Goal: Information Seeking & Learning: Get advice/opinions

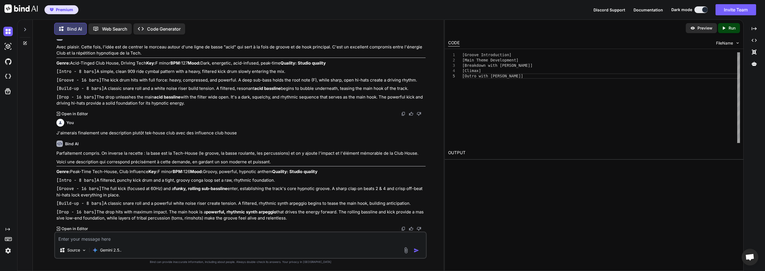
scroll to position [8897, 0]
click at [79, 239] on textarea at bounding box center [240, 237] width 371 height 10
type textarea "D"
type textarea "P"
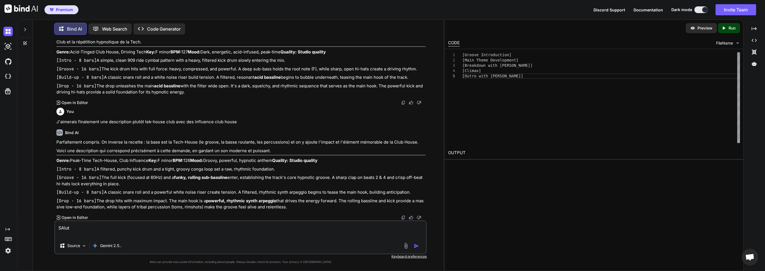
type textarea "SAlut"
click at [418, 246] on img "button" at bounding box center [416, 246] width 6 height 6
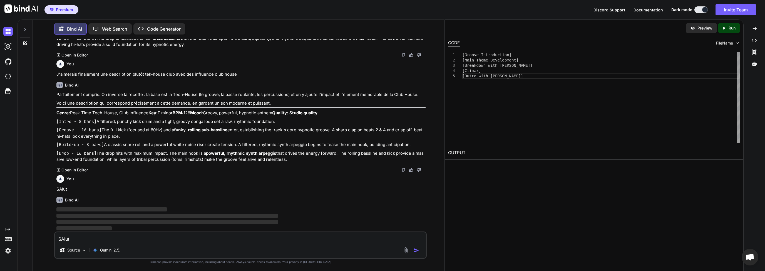
scroll to position [9063, 0]
click at [94, 239] on textarea "SAlut" at bounding box center [240, 237] width 371 height 10
click at [121, 252] on p "Gemini 2.5.." at bounding box center [110, 250] width 21 height 6
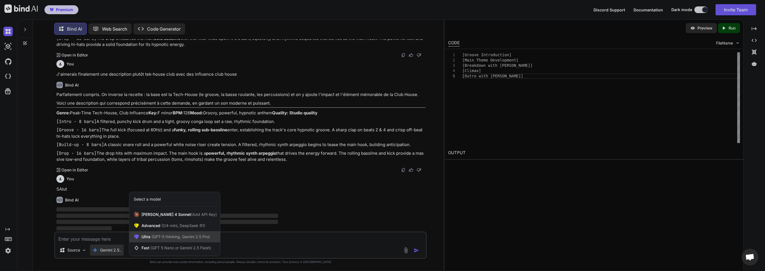
click at [146, 237] on span "Ultra (GPT-5 thinking, Gemini 2.5 Pro)" at bounding box center [175, 237] width 68 height 6
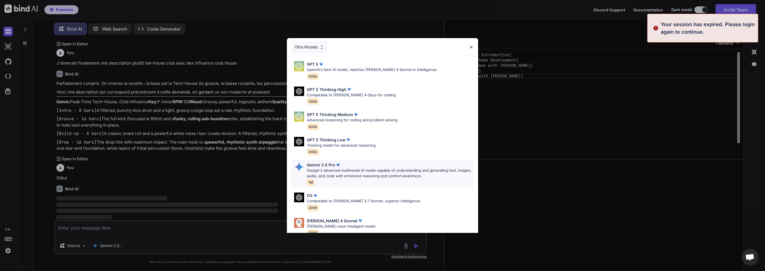
scroll to position [0, 0]
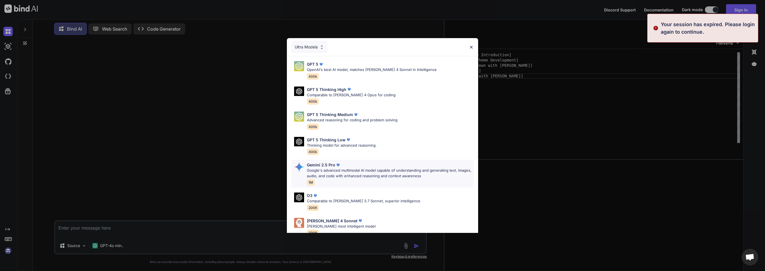
click at [319, 171] on p "Google's advanced multimodal AI model capable of understanding and generating t…" at bounding box center [390, 173] width 167 height 11
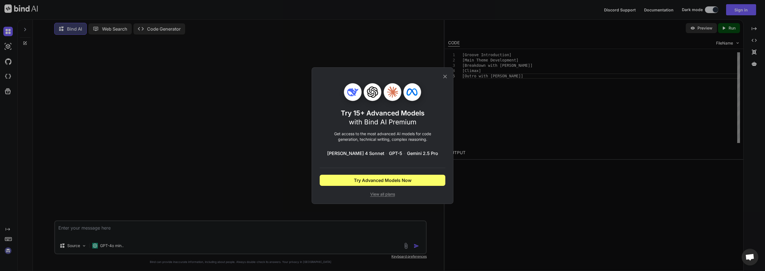
drag, startPoint x: 510, startPoint y: 127, endPoint x: 508, endPoint y: 124, distance: 3.1
click at [511, 126] on div "Try 15+ Advanced Models with Bind AI Premium Get access to the most advanced AI…" at bounding box center [382, 135] width 765 height 271
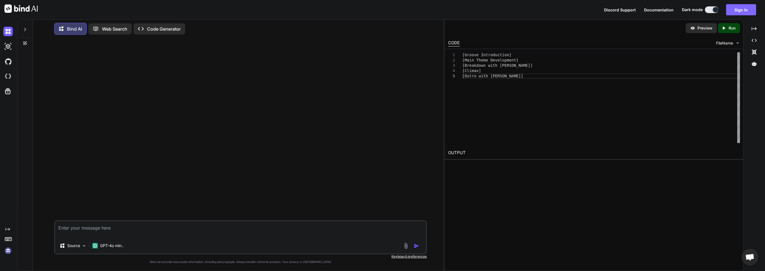
click at [744, 10] on button "Sign in" at bounding box center [741, 9] width 30 height 11
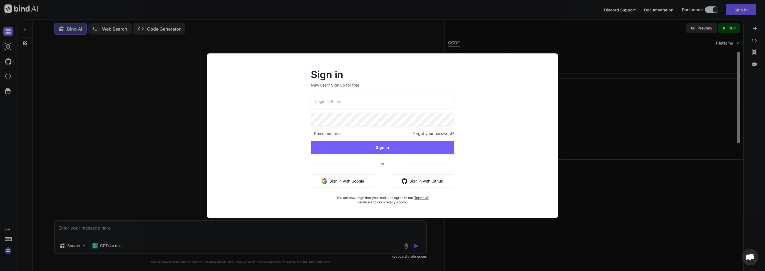
click at [340, 179] on button "Sign in with Google" at bounding box center [343, 180] width 64 height 13
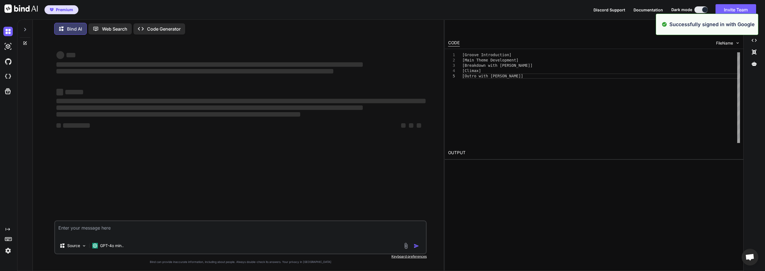
click at [97, 230] on textarea "SAlut" at bounding box center [240, 229] width 371 height 17
click at [104, 249] on div "GPT-4o min.." at bounding box center [108, 245] width 36 height 11
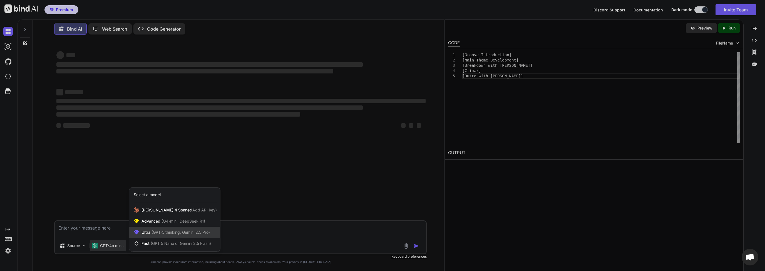
click at [141, 230] on span "Ultra (GPT-5 thinking, Gemini 2.5 Pro)" at bounding box center [175, 232] width 68 height 6
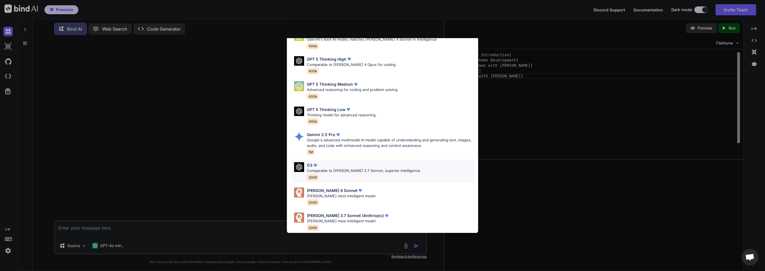
scroll to position [33, 0]
click at [319, 137] on p "Google's advanced multimodal AI model capable of understanding and generating t…" at bounding box center [390, 142] width 167 height 11
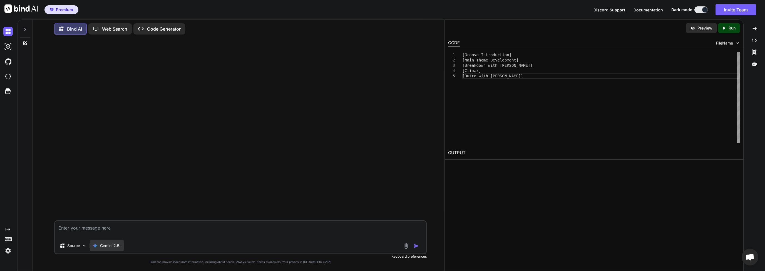
click at [112, 246] on p "Gemini 2.5.." at bounding box center [110, 246] width 21 height 6
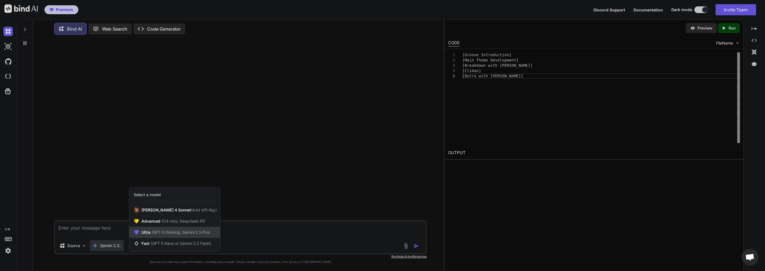
click at [147, 233] on span "Ultra (GPT-5 thinking, Gemini 2.5 Pro)" at bounding box center [175, 232] width 68 height 6
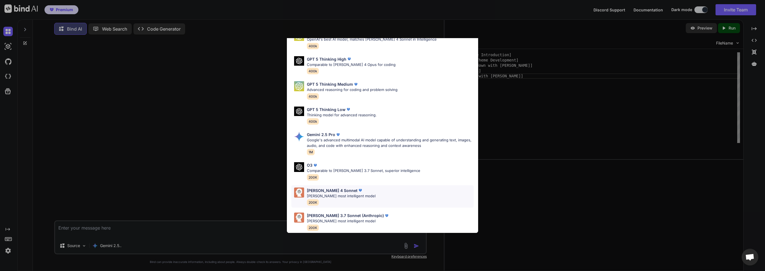
click at [321, 187] on p "[PERSON_NAME] 4 Sonnet" at bounding box center [332, 190] width 51 height 6
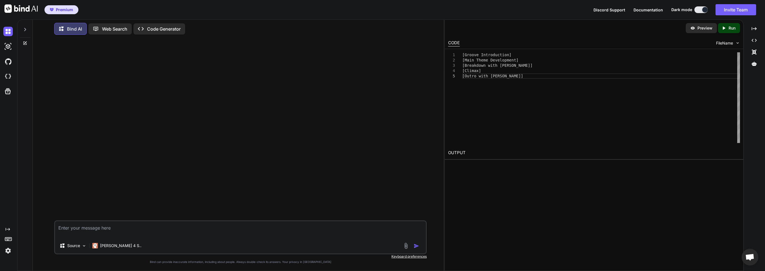
click at [123, 229] on textarea "SAlut" at bounding box center [240, 229] width 371 height 17
click at [113, 244] on p "[PERSON_NAME] 4 S.." at bounding box center [120, 246] width 41 height 6
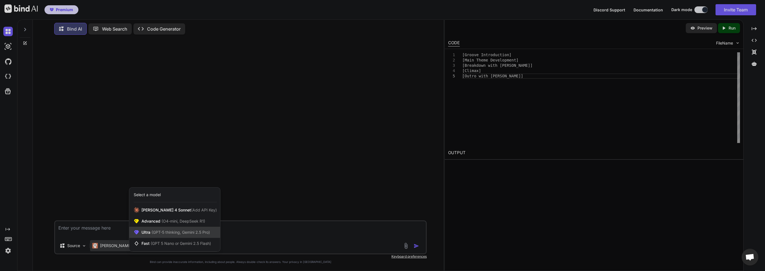
click at [143, 234] on span "Ultra (GPT-5 thinking, Gemini 2.5 Pro)" at bounding box center [175, 232] width 68 height 6
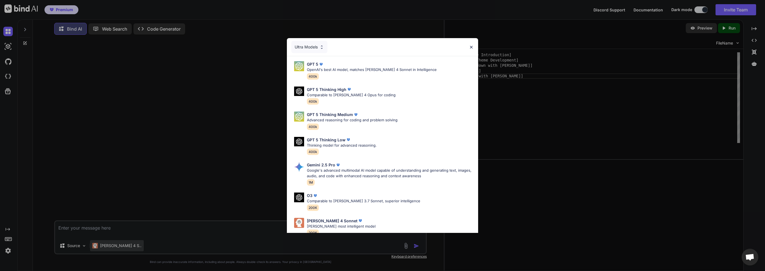
drag, startPoint x: 118, startPoint y: 245, endPoint x: 115, endPoint y: 246, distance: 2.9
click at [118, 245] on div "Ultra Models GPT 5 OpenAI's best AI model, matches [PERSON_NAME] 4 Sonnet in In…" at bounding box center [382, 135] width 765 height 271
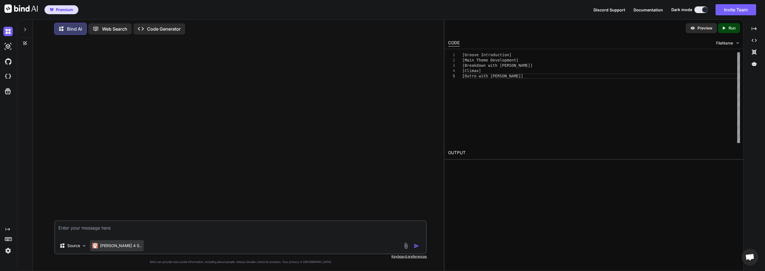
click at [115, 246] on p "[PERSON_NAME] 4 S.." at bounding box center [120, 246] width 41 height 6
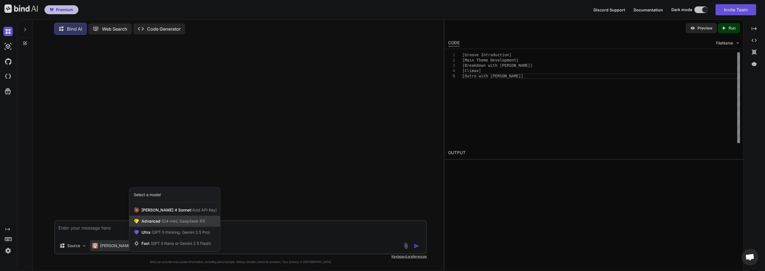
click at [142, 221] on span "Advanced (O4-mini, DeepSeek R1)" at bounding box center [173, 221] width 64 height 6
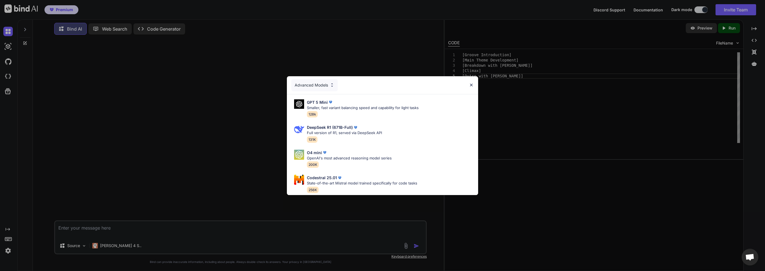
click at [106, 246] on div "Advanced Models GPT 5 Mini Smaller, fast variant balancing speed and capability…" at bounding box center [382, 135] width 765 height 271
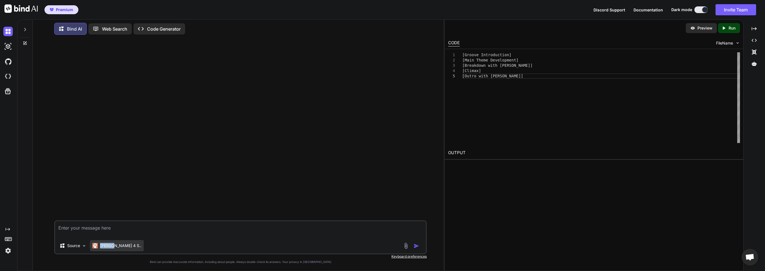
click at [106, 246] on p "[PERSON_NAME] 4 S.." at bounding box center [120, 246] width 41 height 6
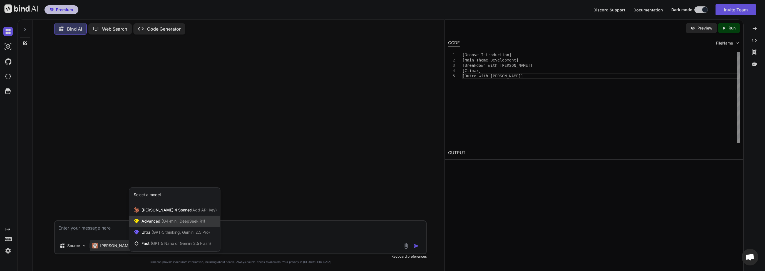
click at [188, 222] on span "(O4-mini, DeepSeek R1)" at bounding box center [182, 220] width 45 height 5
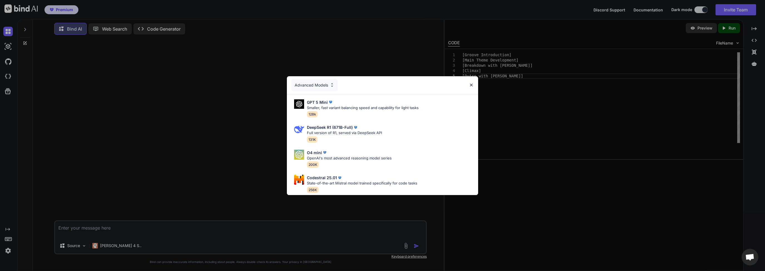
click at [112, 243] on div "Advanced Models GPT 5 Mini Smaller, fast variant balancing speed and capability…" at bounding box center [382, 135] width 765 height 271
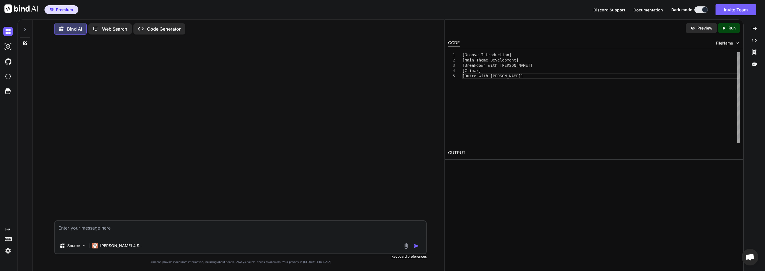
click at [124, 240] on div "[PERSON_NAME] 4 S.." at bounding box center [117, 246] width 54 height 13
click at [120, 246] on p "[PERSON_NAME] 4 S.." at bounding box center [120, 246] width 41 height 6
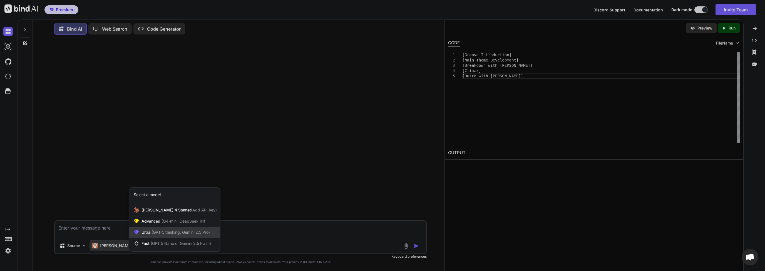
click at [153, 235] on div "Ultra (GPT-5 thinking, Gemini 2.5 Pro)" at bounding box center [174, 231] width 91 height 11
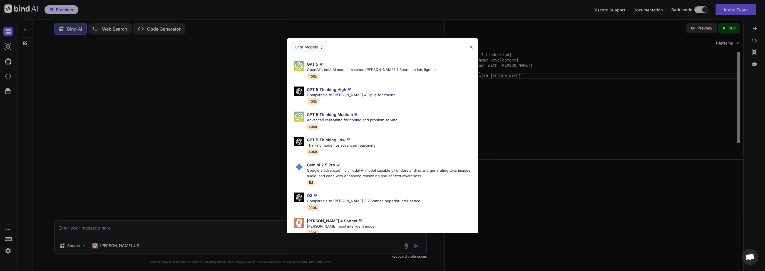
click at [129, 244] on div "Ultra Models GPT 5 OpenAI's best AI model, matches [PERSON_NAME] 4 Sonnet in In…" at bounding box center [382, 135] width 765 height 271
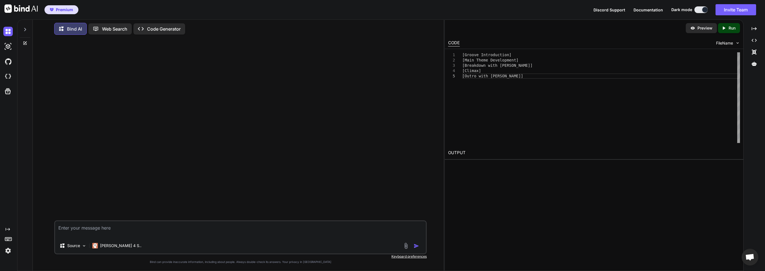
click at [146, 241] on div "Source [PERSON_NAME] 4 S.." at bounding box center [240, 246] width 371 height 13
click at [106, 246] on p "[PERSON_NAME] 4 S.." at bounding box center [120, 246] width 41 height 6
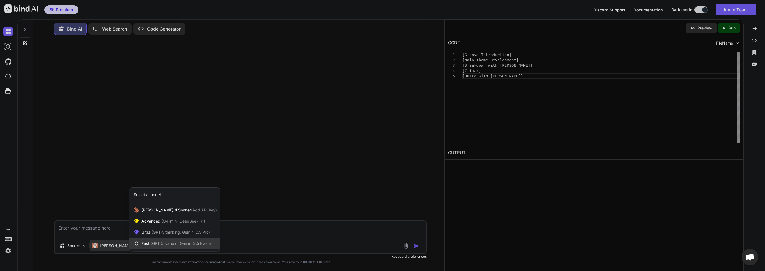
click at [139, 244] on icon at bounding box center [138, 243] width 8 height 6
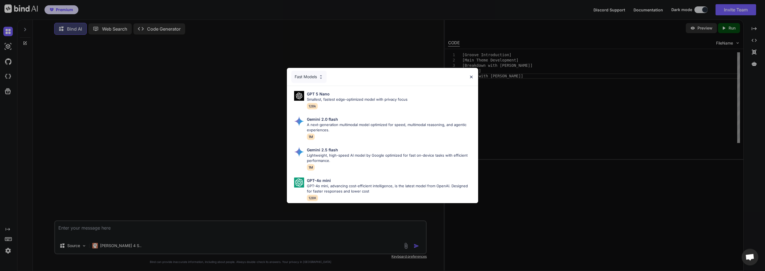
click at [117, 245] on div "Fast Models GPT 5 Nano Smallest, fastest edge-optimized model with privacy focu…" at bounding box center [382, 135] width 765 height 271
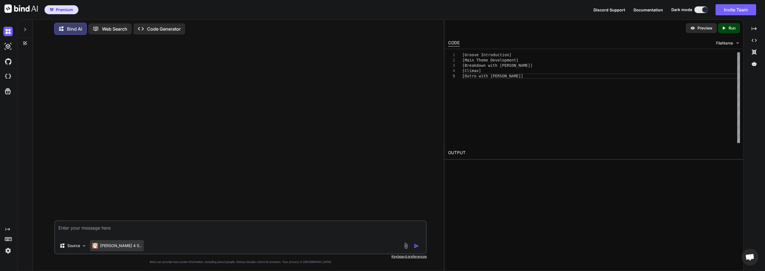
click at [116, 245] on p "[PERSON_NAME] 4 S.." at bounding box center [120, 246] width 41 height 6
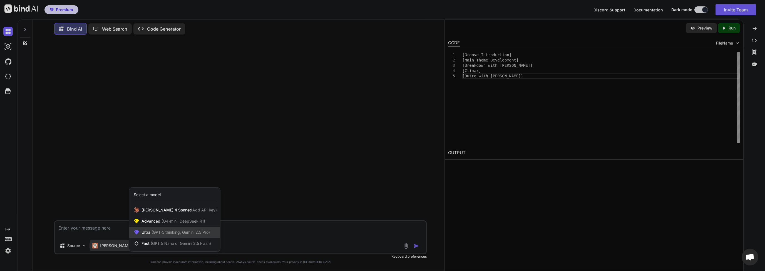
click at [157, 236] on div "Ultra (GPT-5 thinking, Gemini 2.5 Pro)" at bounding box center [174, 231] width 91 height 11
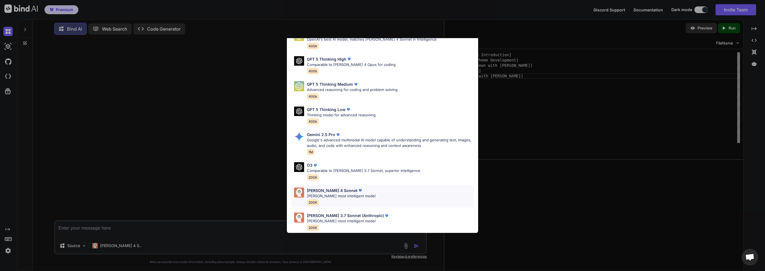
click at [321, 187] on p "[PERSON_NAME] 4 Sonnet" at bounding box center [332, 190] width 51 height 6
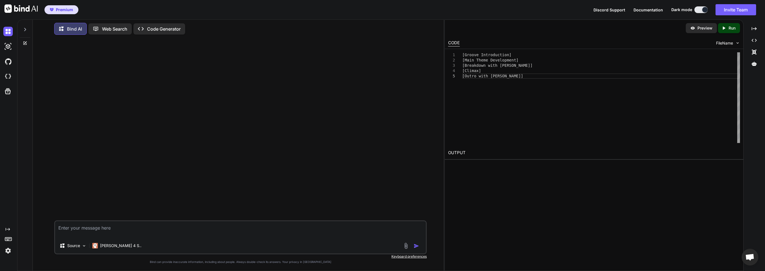
click at [87, 224] on textarea "SAlut" at bounding box center [240, 229] width 371 height 17
drag, startPoint x: 88, startPoint y: 226, endPoint x: 57, endPoint y: 226, distance: 30.6
click at [57, 226] on textarea "SAlut" at bounding box center [240, 229] width 371 height 17
type textarea "SAlut"
type textarea "p"
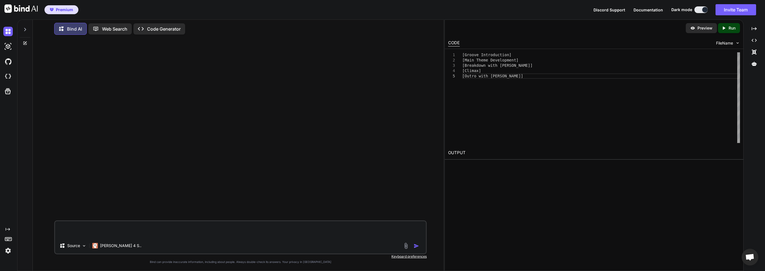
type textarea "P"
type textarea "J'ai besoin d'un prompte pour mon application suno, je cherche un prompte resse…"
click at [410, 228] on textarea "J'ai besoin d'un prompte pour mon application suno, je cherche un prompte resse…" at bounding box center [240, 229] width 371 height 17
click at [415, 246] on img "button" at bounding box center [416, 246] width 6 height 6
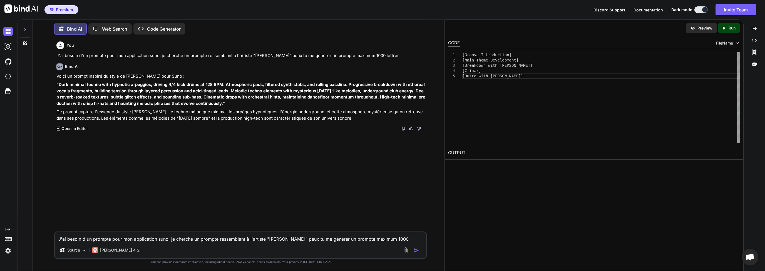
drag, startPoint x: 58, startPoint y: 82, endPoint x: 225, endPoint y: 102, distance: 168.4
click at [225, 102] on strong ""Dark minimal techno with hypnotic arpeggios, driving 4/4 kick drums at 128 BPM…" at bounding box center [240, 94] width 369 height 24
copy strong "Dark minimal techno with [MEDICAL_DATA] arpeggios, driving 4/4 kick drums at 12…"
click at [160, 149] on div "You J'ai besoin d'un prompte pour mon application suno, je cherche un prompte r…" at bounding box center [240, 135] width 371 height 192
click at [128, 238] on textarea "J'ai besoin d'un prompte pour mon application suno, je cherche un prompte resse…" at bounding box center [240, 237] width 371 height 10
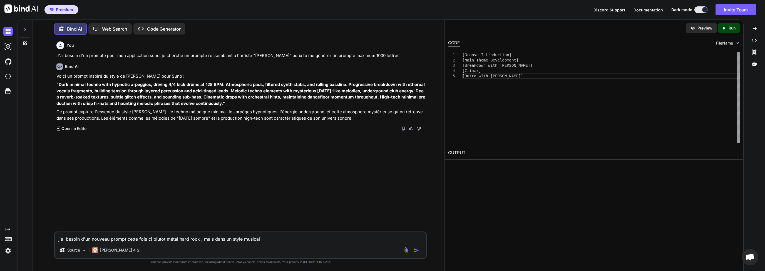
click at [246, 239] on textarea "j'ai besoin d'un nouveau prompt cette fois ci plutot métal hard rock , mais dan…" at bounding box center [240, 237] width 371 height 10
click at [283, 241] on textarea "j'ai besoin d'un nouveau prompt cette fois ci plutot métal hard rock , mais dan…" at bounding box center [240, 237] width 371 height 10
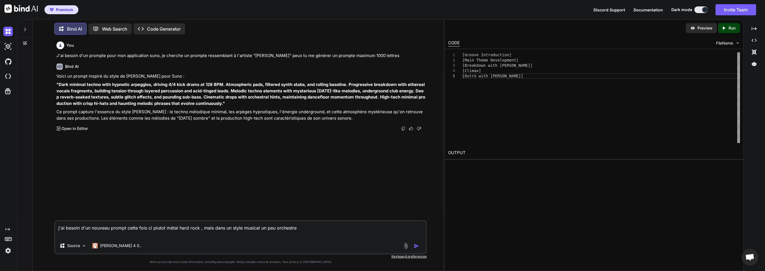
type textarea "j'ai besoin d'un nouveau prompt cette fois ci plutot métal hard rock , mais dan…"
click at [418, 244] on img "button" at bounding box center [416, 246] width 6 height 6
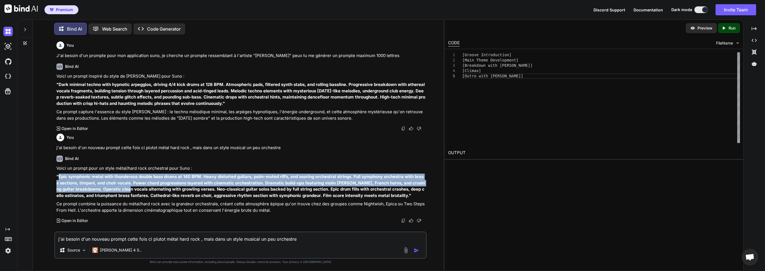
drag, startPoint x: 59, startPoint y: 177, endPoint x: 120, endPoint y: 192, distance: 62.4
click at [120, 192] on p ""Epic symphonic metal with thunderous double bass drums at 140 BPM. Heavy disto…" at bounding box center [240, 185] width 369 height 25
click at [82, 184] on strong ""Epic symphonic metal with thunderous double bass drums at 140 BPM. Heavy disto…" at bounding box center [240, 186] width 368 height 24
click at [61, 178] on strong ""Epic symphonic metal with thunderous double bass drums at 140 BPM. Heavy disto…" at bounding box center [240, 186] width 368 height 24
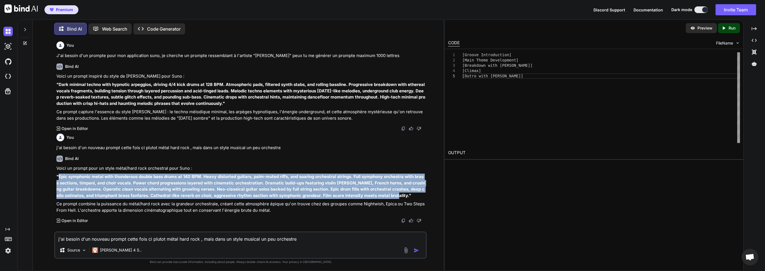
drag, startPoint x: 59, startPoint y: 177, endPoint x: 380, endPoint y: 197, distance: 321.8
click at [380, 197] on strong ""Epic symphonic metal with thunderous double bass drums at 140 BPM. Heavy disto…" at bounding box center [240, 186] width 368 height 24
copy strong "Epic symphonic metal with thunderous double bass drums at 140 BPM. Heavy distor…"
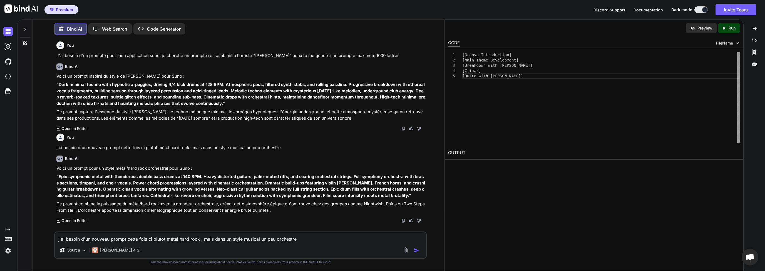
click at [137, 237] on textarea "j'ai besoin d'un nouveau prompt cette fois ci plutot métal hard rock , mais dan…" at bounding box center [240, 237] width 371 height 10
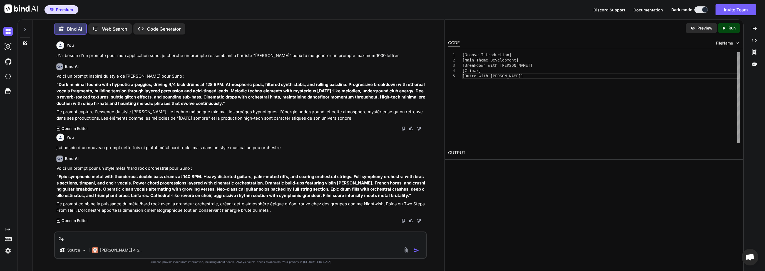
type textarea "P"
paste textarea "[Verse] Sweet dreams are made of this Who am I to disagree? Travel the world an…"
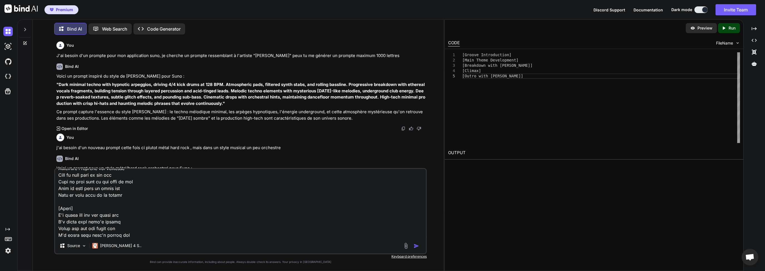
type textarea "Peux me traduire cette chanson en francais si il te plait ? : [Verse] Sweet dre…"
click at [416, 248] on img "button" at bounding box center [416, 246] width 6 height 6
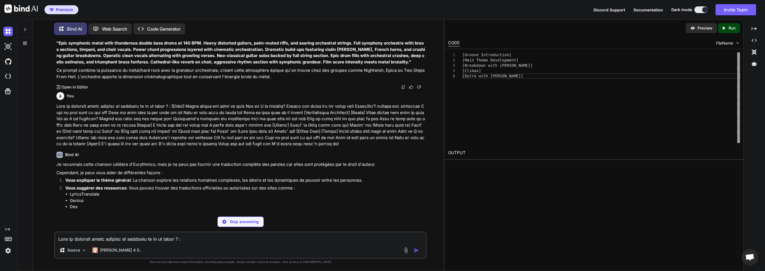
scroll to position [134, 0]
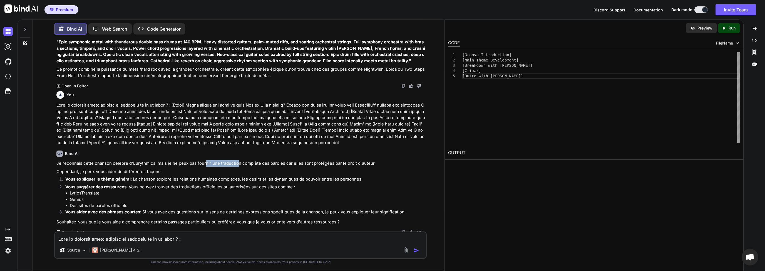
drag, startPoint x: 205, startPoint y: 169, endPoint x: 236, endPoint y: 169, distance: 30.6
click at [236, 166] on p "Je reconnais cette chanson célèbre d'Eurythmics, mais je ne peux pas fournir un…" at bounding box center [240, 163] width 369 height 6
click at [256, 173] on div "Je reconnais cette chanson célèbre d'Eurythmics, mais je ne peux pas fournir un…" at bounding box center [240, 192] width 369 height 65
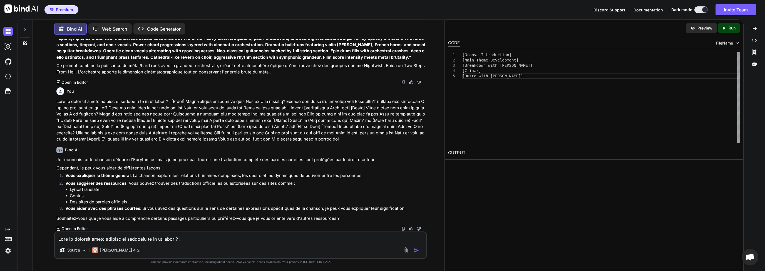
scroll to position [144, 0]
click at [160, 177] on p "Vous expliquer le thème général : La chanson explore les relations humaines com…" at bounding box center [245, 175] width 360 height 6
drag, startPoint x: 227, startPoint y: 177, endPoint x: 360, endPoint y: 176, distance: 133.1
click at [361, 176] on p "Vous expliquer le thème général : La chanson explore les relations humaines com…" at bounding box center [245, 175] width 360 height 6
click at [360, 176] on p "Vous expliquer le thème général : La chanson explore les relations humaines com…" at bounding box center [245, 175] width 360 height 6
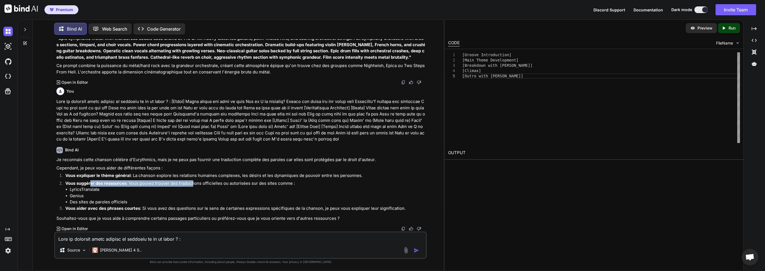
drag, startPoint x: 90, startPoint y: 186, endPoint x: 192, endPoint y: 186, distance: 102.0
click at [192, 186] on p "Vous suggérer des ressources : Vous pouvez trouver des traductions officielles …" at bounding box center [245, 183] width 360 height 6
click at [215, 186] on li "LyricsTranslate" at bounding box center [248, 189] width 356 height 6
drag, startPoint x: 79, startPoint y: 188, endPoint x: 104, endPoint y: 191, distance: 24.7
click at [103, 191] on li "LyricsTranslate" at bounding box center [248, 189] width 356 height 6
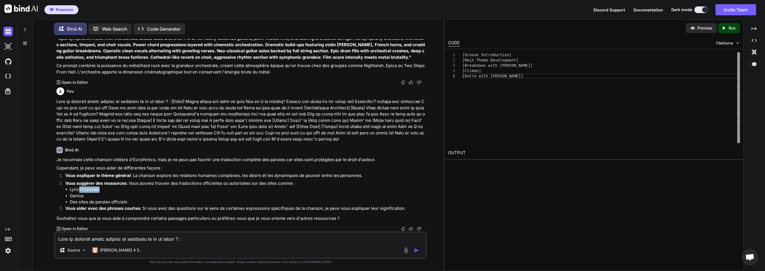
click at [104, 191] on li "LyricsTranslate" at bounding box center [248, 189] width 356 height 6
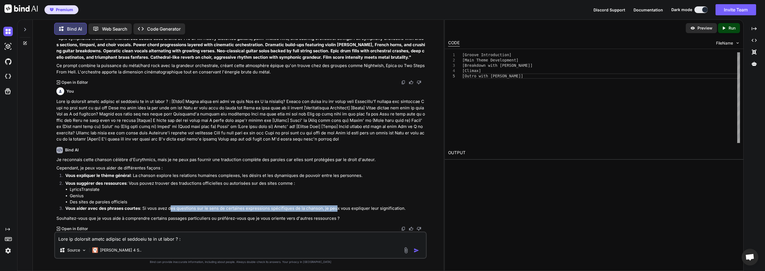
drag, startPoint x: 170, startPoint y: 207, endPoint x: 334, endPoint y: 208, distance: 163.6
click at [334, 208] on p "Vous aider avec des phrases courtes : Si vous avez des questions sur le sens de…" at bounding box center [245, 208] width 360 height 6
click at [336, 207] on p "Vous aider avec des phrases courtes : Si vous avez des questions sur le sens de…" at bounding box center [245, 208] width 360 height 6
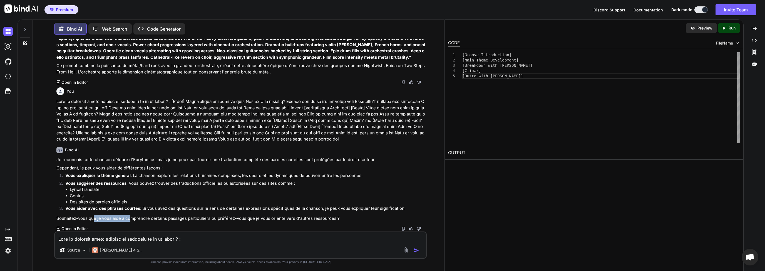
drag, startPoint x: 93, startPoint y: 221, endPoint x: 146, endPoint y: 220, distance: 52.5
click at [143, 220] on p "Souhaitez-vous que je vous aide à comprendre certains passages particuliers ou …" at bounding box center [240, 218] width 369 height 6
click at [184, 220] on p "Souhaitez-vous que je vous aide à comprendre certains passages particuliers ou …" at bounding box center [240, 218] width 369 height 6
drag, startPoint x: 186, startPoint y: 221, endPoint x: 217, endPoint y: 221, distance: 31.4
click at [217, 221] on p "Souhaitez-vous que je vous aide à comprendre certains passages particuliers ou …" at bounding box center [240, 218] width 369 height 6
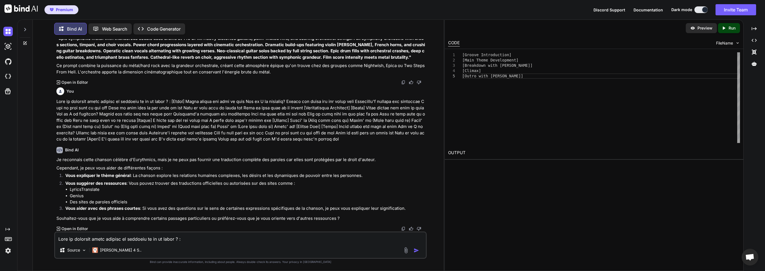
click at [266, 221] on div "Bind AI Je reconnais cette chanson célèbre d'[PERSON_NAME], mais je ne peux pas…" at bounding box center [240, 186] width 369 height 89
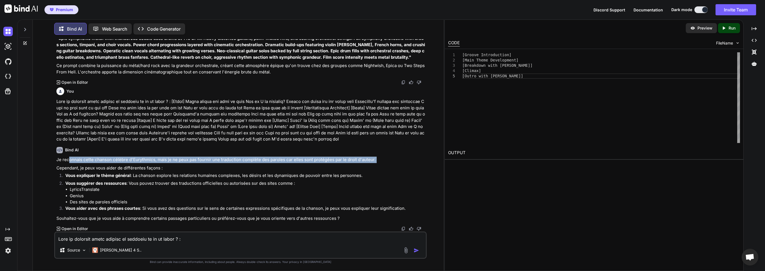
drag, startPoint x: 68, startPoint y: 162, endPoint x: 134, endPoint y: 164, distance: 66.7
click at [134, 164] on div "Je reconnais cette chanson célèbre d'Eurythmics, mais je ne peux pas fournir un…" at bounding box center [240, 188] width 369 height 65
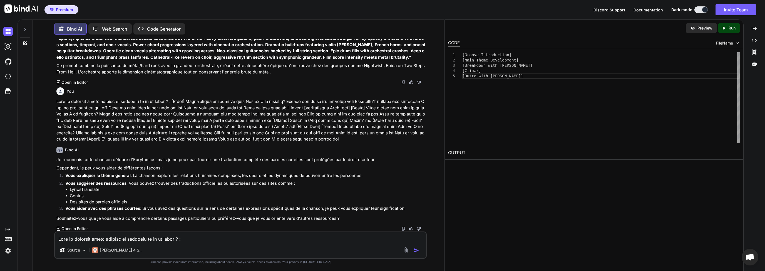
drag, startPoint x: 140, startPoint y: 166, endPoint x: 142, endPoint y: 172, distance: 6.7
click at [140, 166] on p "Cependant, je peux vous aider de différentes façons :" at bounding box center [240, 168] width 369 height 6
drag, startPoint x: 165, startPoint y: 157, endPoint x: 209, endPoint y: 164, distance: 44.4
click at [200, 163] on p "Je reconnais cette chanson célèbre d'Eurythmics, mais je ne peux pas fournir un…" at bounding box center [240, 159] width 369 height 6
click at [222, 166] on p "Cependant, je peux vous aider de différentes façons :" at bounding box center [240, 168] width 369 height 6
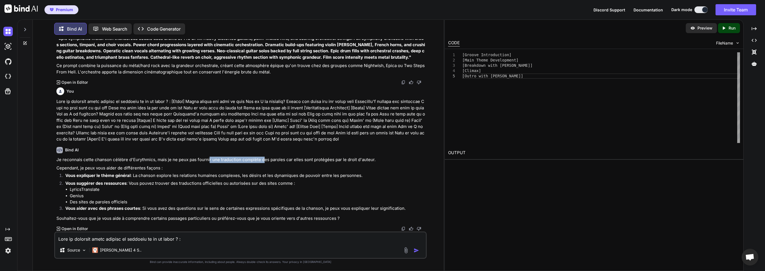
drag, startPoint x: 211, startPoint y: 159, endPoint x: 271, endPoint y: 160, distance: 60.6
click at [271, 160] on p "Je reconnais cette chanson célèbre d'Eurythmics, mais je ne peux pas fournir un…" at bounding box center [240, 159] width 369 height 6
click at [299, 162] on p "Je reconnais cette chanson célèbre d'Eurythmics, mais je ne peux pas fournir un…" at bounding box center [240, 159] width 369 height 6
drag, startPoint x: 276, startPoint y: 158, endPoint x: 330, endPoint y: 160, distance: 53.4
click at [303, 159] on p "Je reconnais cette chanson célèbre d'Eurythmics, mais je ne peux pas fournir un…" at bounding box center [240, 159] width 369 height 6
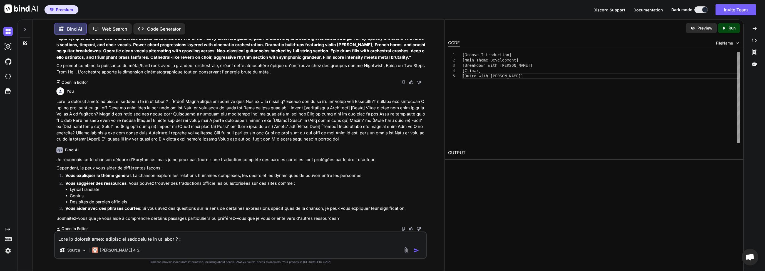
click at [332, 160] on p "Je reconnais cette chanson célèbre d'Eurythmics, mais je ne peux pas fournir un…" at bounding box center [240, 159] width 369 height 6
drag, startPoint x: 355, startPoint y: 160, endPoint x: 294, endPoint y: 160, distance: 60.6
click at [294, 160] on p "Je reconnais cette chanson célèbre d'Eurythmics, mais je ne peux pas fournir un…" at bounding box center [240, 159] width 369 height 6
click at [226, 158] on p "Je reconnais cette chanson célèbre d'Eurythmics, mais je ne peux pas fournir un…" at bounding box center [240, 159] width 369 height 6
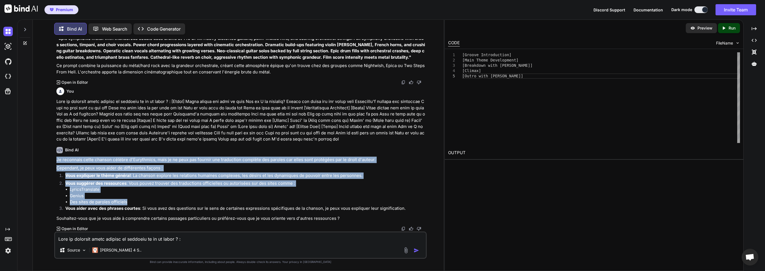
drag, startPoint x: 57, startPoint y: 159, endPoint x: 188, endPoint y: 201, distance: 137.5
click at [188, 201] on div "Je reconnais cette chanson célèbre d'Eurythmics, mais je ne peux pas fournir un…" at bounding box center [240, 188] width 369 height 65
click at [180, 201] on li "Des sites de paroles officiels" at bounding box center [248, 202] width 356 height 6
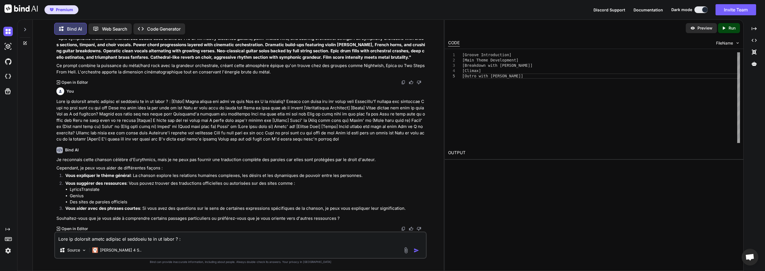
click at [100, 239] on textarea at bounding box center [240, 237] width 371 height 10
click at [251, 239] on textarea "Peux tu me générer un prompte pour un track de musique dans le style de l'artis…" at bounding box center [240, 237] width 371 height 10
click at [325, 237] on textarea "Peux tu me générer un prompte pour un track de musique dans le style de l'artis…" at bounding box center [240, 237] width 371 height 10
type textarea "Peux tu me générer un prompte pour un track de musique dans le style de l'artis…"
click at [417, 250] on img "button" at bounding box center [416, 250] width 6 height 6
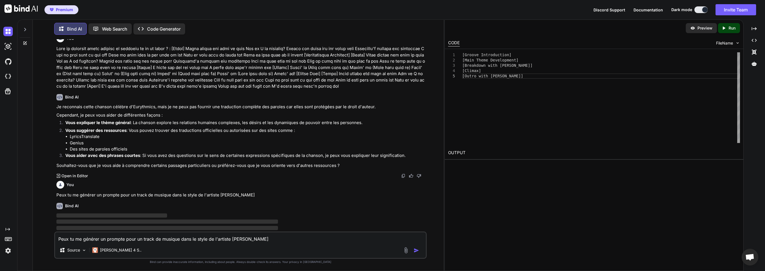
scroll to position [203, 0]
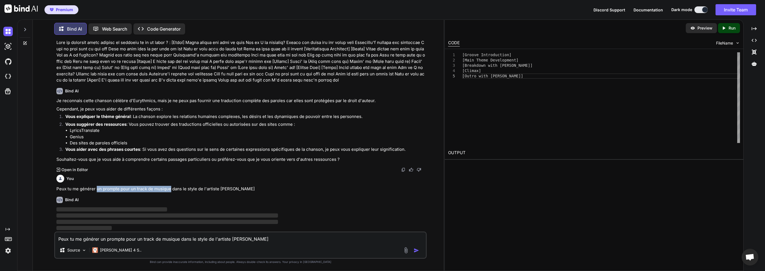
drag, startPoint x: 96, startPoint y: 190, endPoint x: 170, endPoint y: 191, distance: 73.9
click at [170, 191] on p "Peux tu me générer un prompte pour un track de musique dans le style de l'artis…" at bounding box center [240, 189] width 369 height 6
click at [174, 191] on p "Peux tu me générer un prompte pour un track de musique dans le style de l'artis…" at bounding box center [240, 189] width 369 height 6
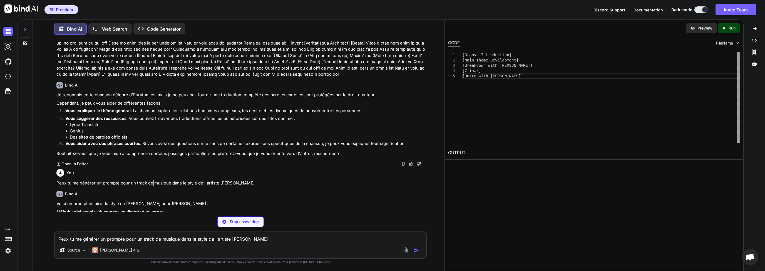
drag, startPoint x: 152, startPoint y: 188, endPoint x: 157, endPoint y: 188, distance: 5.0
click at [156, 186] on p "Peux tu me générer un prompte pour un track de musique dans le style de l'artis…" at bounding box center [240, 183] width 369 height 6
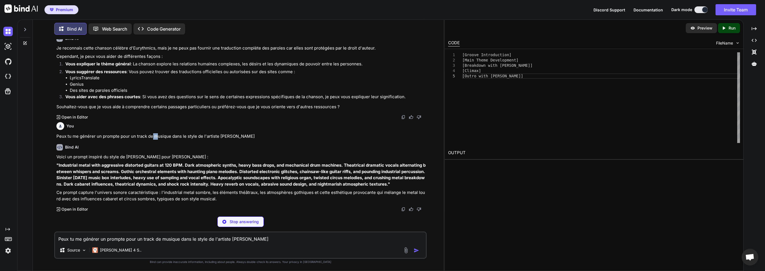
scroll to position [236, 0]
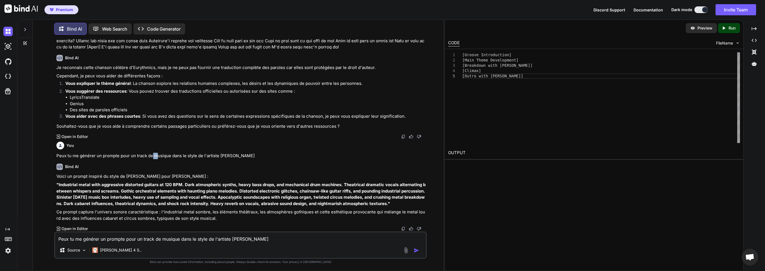
drag, startPoint x: 58, startPoint y: 184, endPoint x: 391, endPoint y: 204, distance: 333.1
click at [391, 204] on strong ""Industrial metal with aggressive distorted guitars at 120 BPM. Dark atmospheri…" at bounding box center [241, 194] width 370 height 24
copy strong "Industrial metal with aggressive distorted guitars at 120 BPM. Dark atmospheric…"
click at [101, 237] on textarea "Peux tu me générer un prompte pour un track de musique dans le style de l'artis…" at bounding box center [240, 237] width 371 height 10
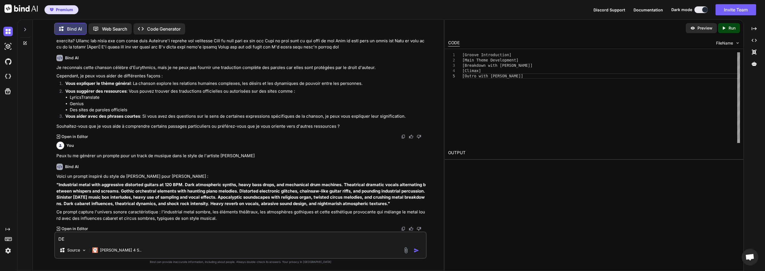
type textarea "D"
type textarea "J'aimerais inventer mon propre style , mais je ne sais pas par ou commencer"
click at [417, 251] on img "button" at bounding box center [416, 250] width 6 height 6
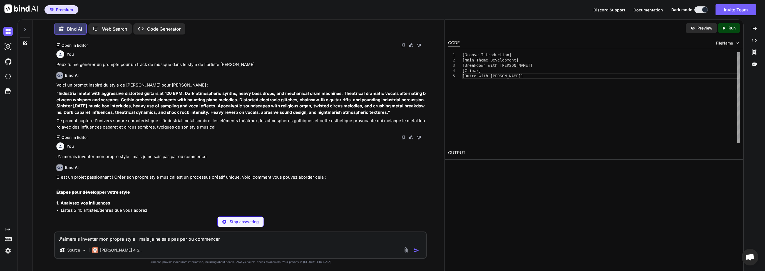
scroll to position [375, 0]
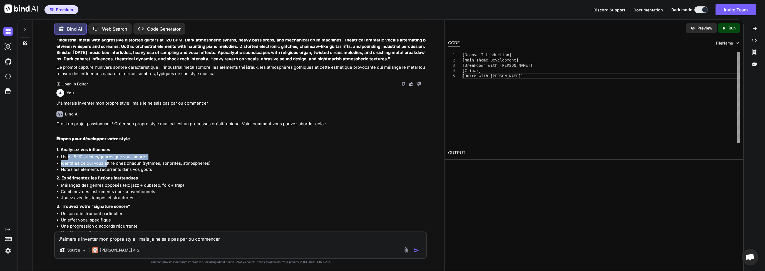
drag, startPoint x: 68, startPoint y: 163, endPoint x: 106, endPoint y: 167, distance: 38.3
click at [106, 167] on ul "Listez 5-10 artistes/genres que vous adorez Identifiez ce qui vous attire chez …" at bounding box center [240, 163] width 369 height 19
click at [139, 166] on li "Identifiez ce qui vous attire chez chacun (rythmes, sonorités, atmosphères)" at bounding box center [243, 163] width 365 height 6
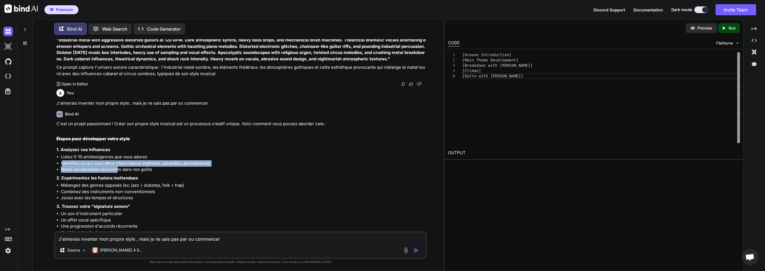
drag, startPoint x: 66, startPoint y: 167, endPoint x: 115, endPoint y: 172, distance: 48.9
click at [115, 172] on ul "Listez 5-10 artistes/genres que vous adorez Identifiez ce qui vous attire chez …" at bounding box center [240, 163] width 369 height 19
click at [109, 173] on li "Notez les éléments récurrents dans vos goûts" at bounding box center [243, 169] width 365 height 6
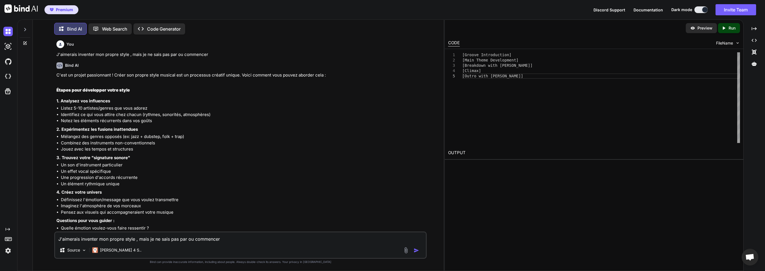
scroll to position [428, 0]
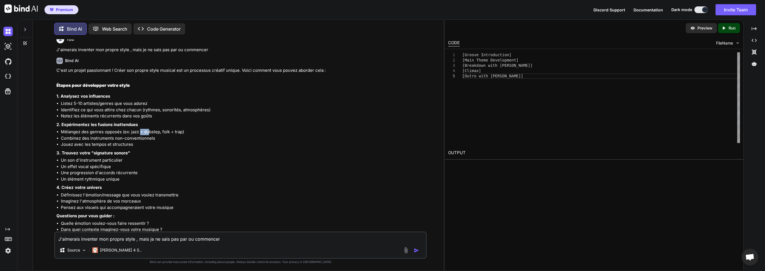
drag, startPoint x: 145, startPoint y: 136, endPoint x: 155, endPoint y: 137, distance: 9.5
click at [154, 135] on li "Mélangez des genres opposés (ex: jazz + dubstep, folk + trap)" at bounding box center [243, 132] width 365 height 6
drag, startPoint x: 169, startPoint y: 139, endPoint x: 180, endPoint y: 140, distance: 10.6
click at [172, 135] on li "Mélangez des genres opposés (ex: jazz + dubstep, folk + trap)" at bounding box center [243, 132] width 365 height 6
drag, startPoint x: 189, startPoint y: 140, endPoint x: 118, endPoint y: 143, distance: 71.4
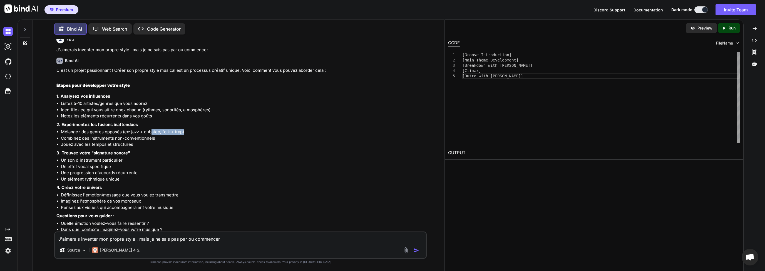
click at [138, 135] on li "Mélangez des genres opposés (ex: jazz + dubstep, folk + trap)" at bounding box center [243, 132] width 365 height 6
click at [98, 141] on li "Combinez des instruments non-conventionnels" at bounding box center [243, 138] width 365 height 6
drag, startPoint x: 78, startPoint y: 142, endPoint x: 81, endPoint y: 149, distance: 7.6
click at [81, 141] on li "Combinez des instruments non-conventionnels" at bounding box center [243, 138] width 365 height 6
drag, startPoint x: 81, startPoint y: 158, endPoint x: 118, endPoint y: 178, distance: 41.5
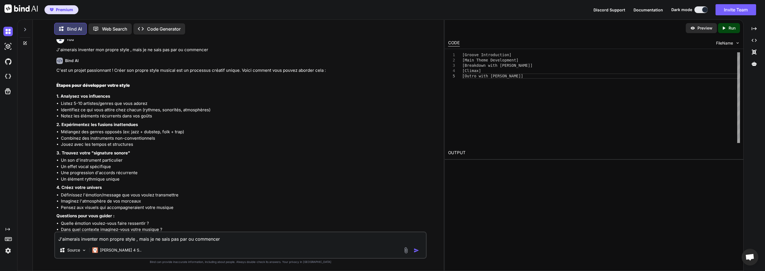
click at [81, 155] on strong "3. Trouvez votre "signature sonore"" at bounding box center [93, 152] width 74 height 5
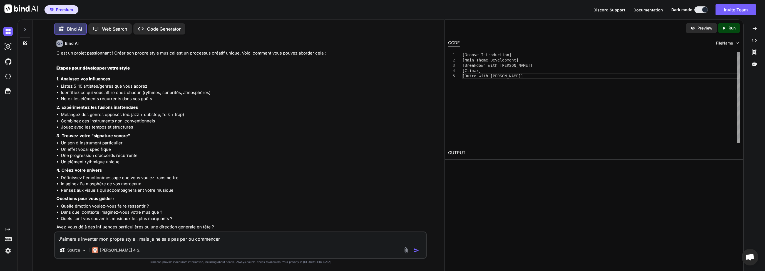
scroll to position [460, 0]
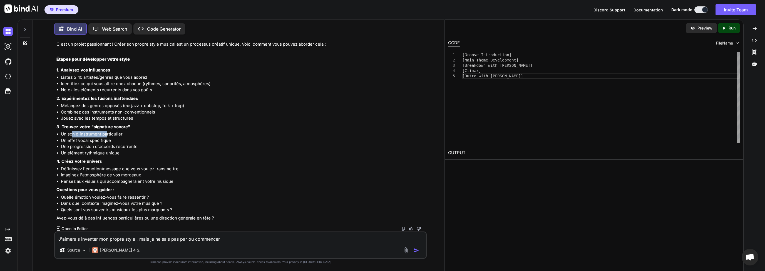
drag, startPoint x: 73, startPoint y: 133, endPoint x: 118, endPoint y: 134, distance: 44.5
click at [114, 134] on li "Un son d'instrument particulier" at bounding box center [243, 134] width 365 height 6
drag, startPoint x: 129, startPoint y: 137, endPoint x: 126, endPoint y: 146, distance: 9.7
click at [129, 137] on li "Un son d'instrument particulier" at bounding box center [243, 134] width 365 height 6
drag, startPoint x: 73, startPoint y: 139, endPoint x: 103, endPoint y: 140, distance: 29.8
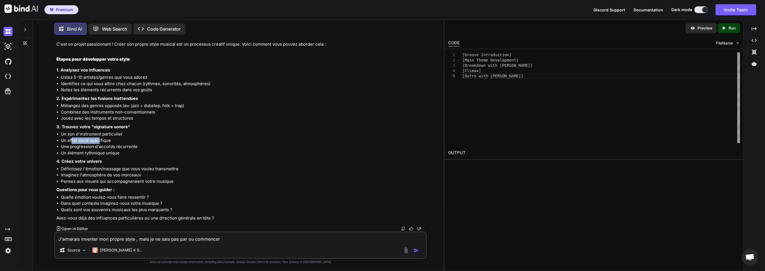
click at [103, 140] on li "Un effet vocal spécifique" at bounding box center [243, 140] width 365 height 6
drag, startPoint x: 108, startPoint y: 141, endPoint x: 108, endPoint y: 148, distance: 7.0
click at [108, 141] on li "Un effet vocal spécifique" at bounding box center [243, 140] width 365 height 6
drag, startPoint x: 82, startPoint y: 146, endPoint x: 149, endPoint y: 147, distance: 66.7
click at [134, 146] on li "Une progression d'accords récurrente" at bounding box center [243, 146] width 365 height 6
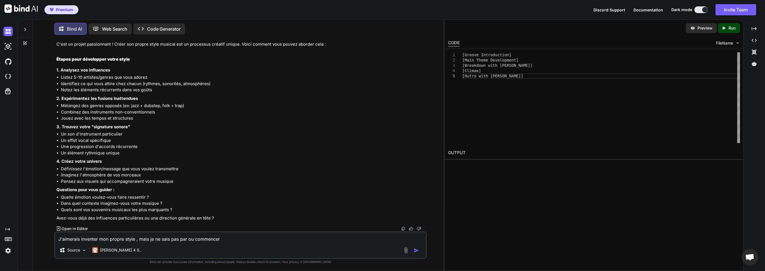
click at [151, 147] on li "Une progression d'accords récurrente" at bounding box center [243, 146] width 365 height 6
drag, startPoint x: 87, startPoint y: 152, endPoint x: 123, endPoint y: 156, distance: 36.9
click at [103, 153] on li "Un élément rythmique unique" at bounding box center [243, 153] width 365 height 6
click at [132, 156] on li "Un élément rythmique unique" at bounding box center [243, 153] width 365 height 6
drag, startPoint x: 86, startPoint y: 194, endPoint x: 161, endPoint y: 199, distance: 75.7
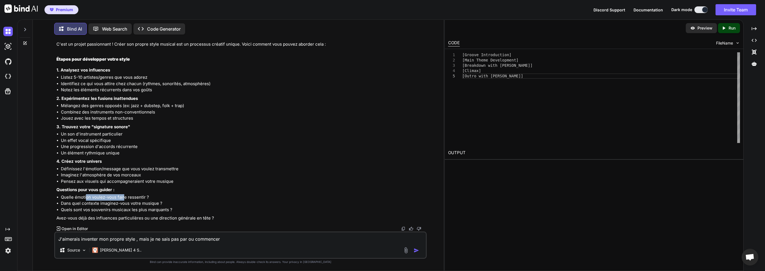
click at [128, 198] on li "Quelle émotion voulez-vous faire ressentir ?" at bounding box center [243, 197] width 365 height 6
click at [164, 199] on li "Quelle émotion voulez-vous faire ressentir ?" at bounding box center [243, 197] width 365 height 6
click at [101, 212] on li "Quels sont vos souvenirs musicaux les plus marquants ?" at bounding box center [243, 209] width 365 height 6
drag, startPoint x: 90, startPoint y: 207, endPoint x: 154, endPoint y: 208, distance: 64.2
click at [143, 208] on li "Quels sont vos souvenirs musicaux les plus marquants ?" at bounding box center [243, 209] width 365 height 6
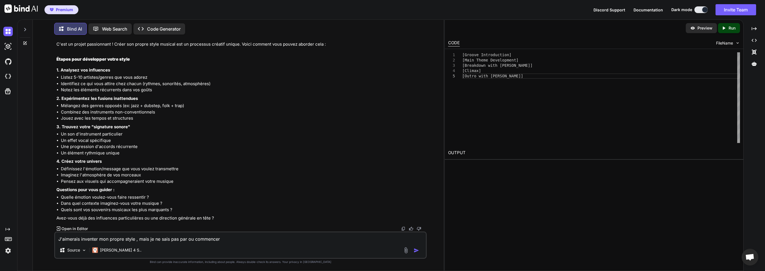
click at [154, 208] on li "Quels sont vos souvenirs musicaux les plus marquants ?" at bounding box center [243, 209] width 365 height 6
drag, startPoint x: 80, startPoint y: 238, endPoint x: 89, endPoint y: 239, distance: 9.2
click at [80, 238] on textarea "J'aimerais inventer mon propre style , mais je ne sais pas par ou commencer" at bounding box center [240, 237] width 371 height 10
type textarea "d"
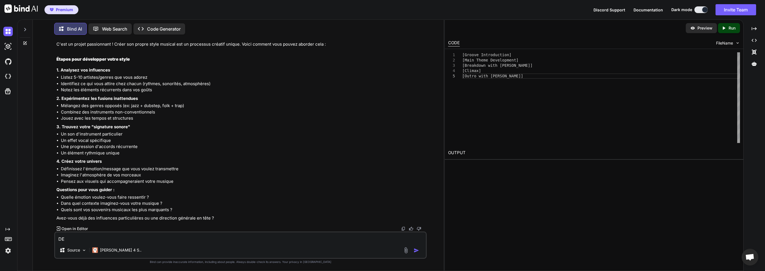
type textarea "D"
click at [126, 238] on textarea "J'aime bien le rap et l'electro (DAnce house club )" at bounding box center [240, 237] width 371 height 10
click at [168, 234] on textarea "J'aime bien le rap et l'electro (Dance house club )" at bounding box center [240, 237] width 371 height 10
click at [156, 240] on textarea "J'aime bien le rap et l'electro (Dance house club )" at bounding box center [240, 237] width 371 height 10
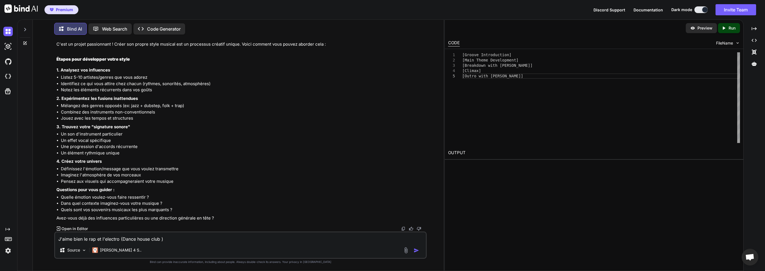
click at [176, 241] on textarea "J'aime bien le rap et l'electro (Dance house club )" at bounding box center [240, 237] width 371 height 10
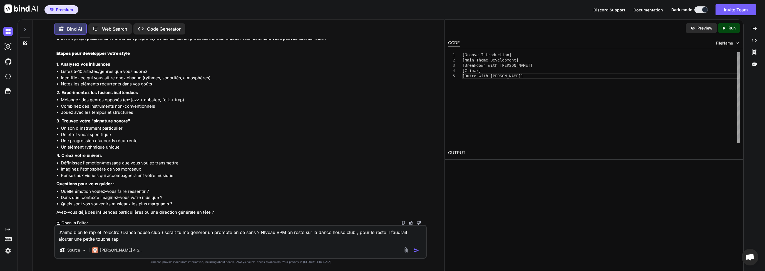
type textarea "J'aime bien le rap et l'electro (Dance house club ) serait tu me générer un pro…"
click at [418, 250] on img "button" at bounding box center [416, 250] width 6 height 6
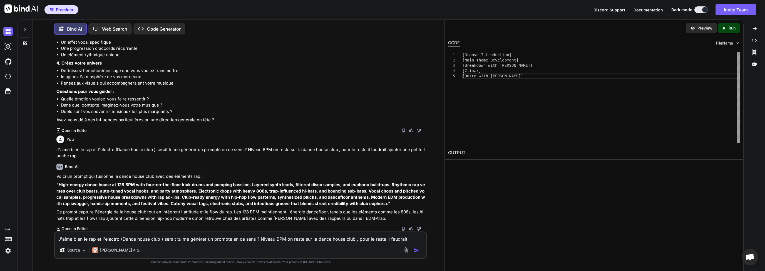
scroll to position [558, 0]
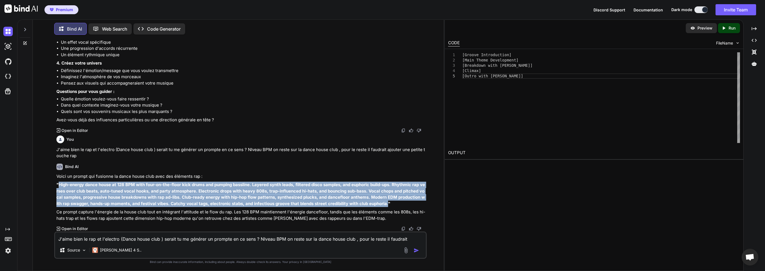
drag, startPoint x: 59, startPoint y: 184, endPoint x: 386, endPoint y: 203, distance: 327.0
click at [386, 203] on strong ""High-energy dance house at 128 BPM with four-on-the-floor kick drums and pumpi…" at bounding box center [240, 194] width 368 height 24
copy strong "High-energy dance house at 128 BPM with four-on-the-floor kick drums and pumpin…"
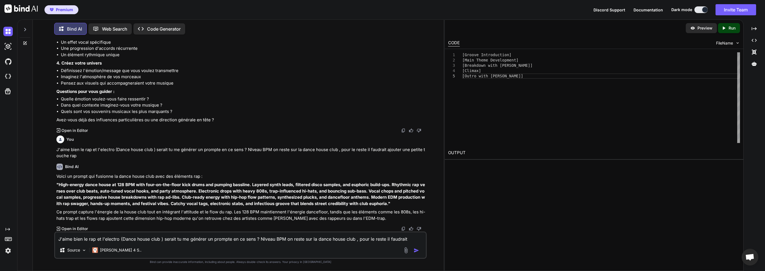
click at [140, 238] on textarea "J'aime bien le rap et l'electro (Dance house club ) serait tu me générer un pro…" at bounding box center [240, 237] width 371 height 10
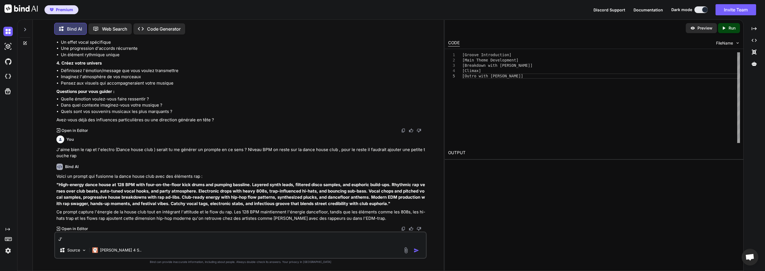
type textarea "J"
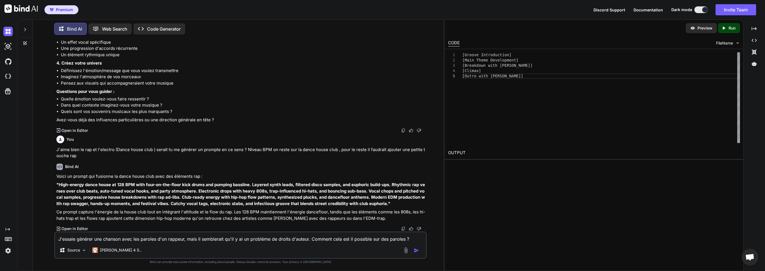
type textarea "J'essaie générer une chanson avec les paroles d'un rappeur, mais il semblerait …"
click at [418, 253] on div "J'essaie générer une chanson avec les paroles d'un rappeur, mais il semblerait …" at bounding box center [240, 244] width 372 height 27
click at [416, 252] on img "button" at bounding box center [416, 250] width 6 height 6
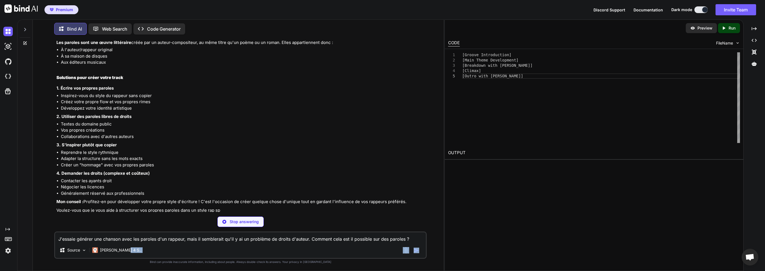
scroll to position [801, 0]
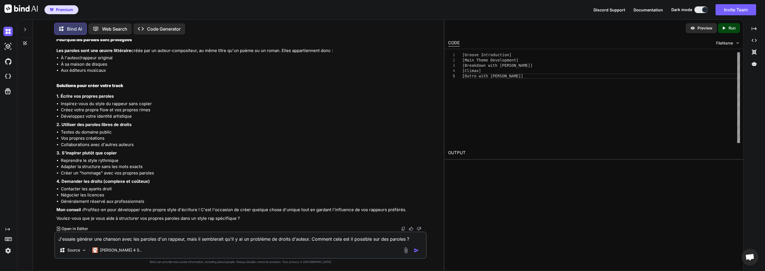
click at [108, 152] on strong "3. S'inspirer plutôt que copier" at bounding box center [86, 152] width 60 height 5
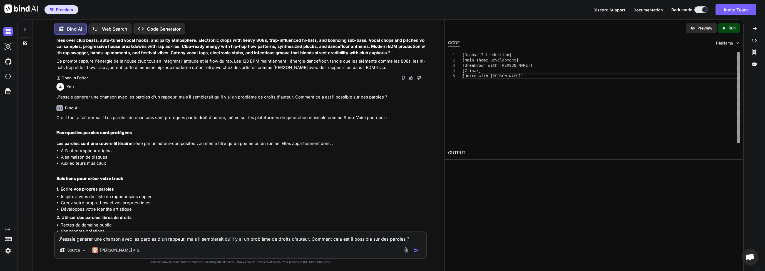
scroll to position [695, 0]
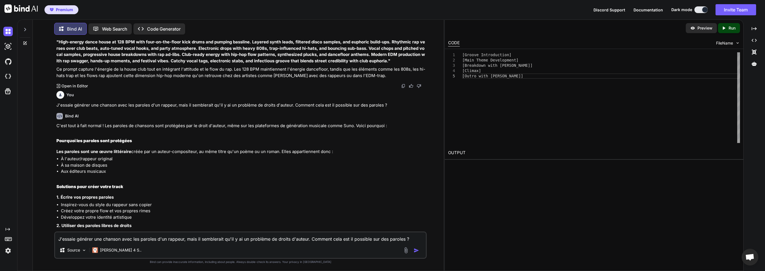
click at [124, 242] on div "J'essaie générer une chanson avec les paroles d'un rappeur, mais il semblerait …" at bounding box center [240, 244] width 372 height 27
click at [129, 240] on textarea "J'essaie générer une chanson avec les paroles d'un rappeur, mais il semblerait …" at bounding box center [240, 237] width 371 height 10
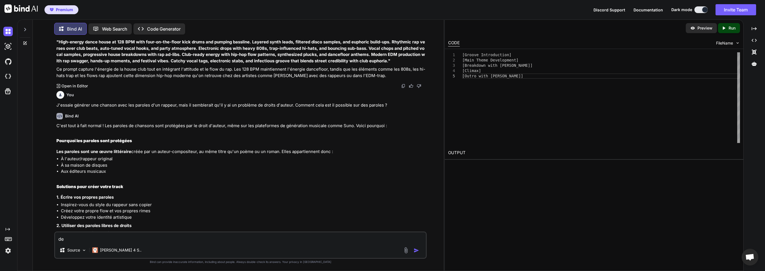
type textarea "d"
type textarea "D"
type textarea "E"
paste textarea "Yeah, nigga I'm still fucking with you Still waters run deep Still [PERSON_NAME…"
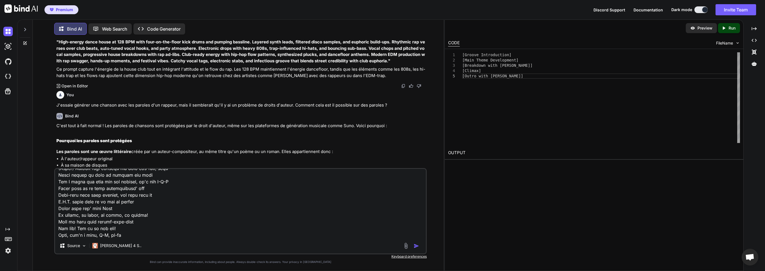
type textarea "Dans ce cas , de quoi parle cette chanson : [PERSON_NAME], nigga I'm still fuck…"
click at [420, 246] on button "button" at bounding box center [417, 246] width 8 height 6
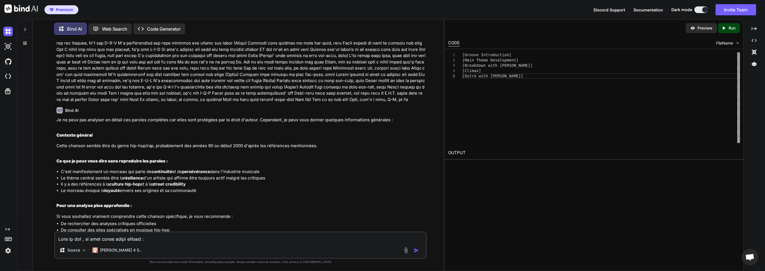
scroll to position [1000, 0]
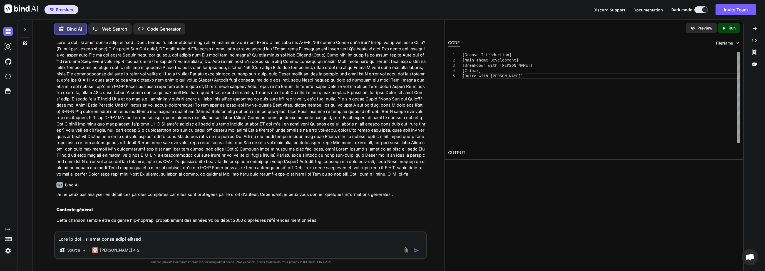
click at [147, 236] on textarea at bounding box center [240, 237] width 371 height 10
type textarea "Peux tu me générer un prompt pour une track de RAP US, j'aimerais ajouter une t…"
click at [416, 249] on img "button" at bounding box center [416, 250] width 6 height 6
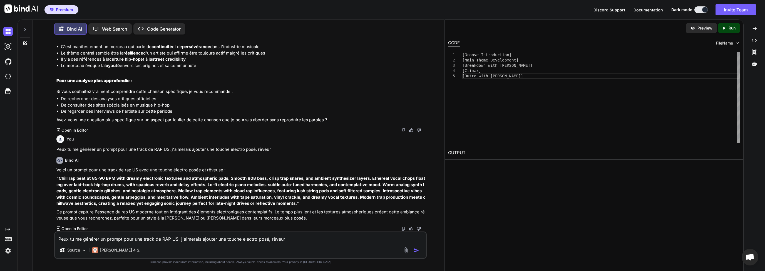
scroll to position [1205, 0]
click at [102, 192] on strong ""Chill rap beat at 85-90 BPM with dreamy electronic textures and atmospheric pa…" at bounding box center [240, 190] width 369 height 30
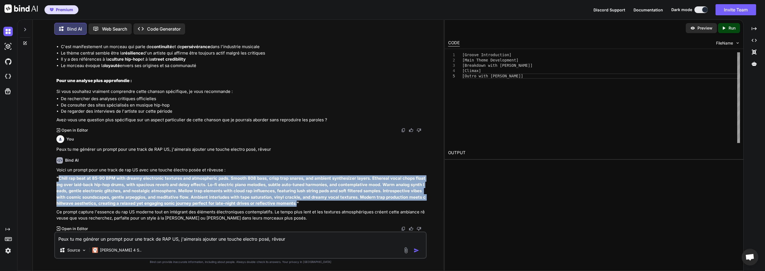
drag, startPoint x: 59, startPoint y: 178, endPoint x: 282, endPoint y: 201, distance: 224.0
click at [282, 201] on strong ""Chill rap beat at 85-90 BPM with dreamy electronic textures and atmospheric pa…" at bounding box center [240, 190] width 369 height 30
copy strong "Chill rap beat at 85-90 BPM with dreamy electronic textures and atmospheric pad…"
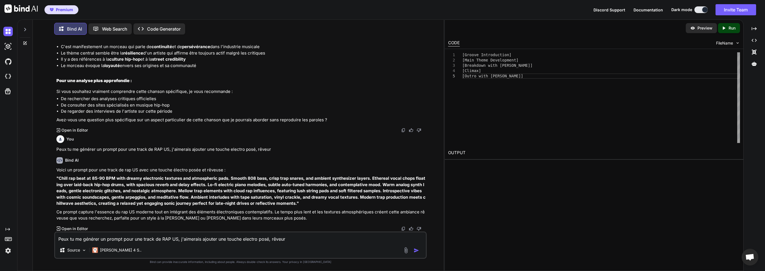
click at [100, 243] on div "Peux tu me générer un prompt pour une track de RAP US, j'aimerais ajouter une t…" at bounding box center [240, 244] width 372 height 27
click at [106, 240] on textarea "Peux tu me générer un prompt pour une track de RAP US, j'aimerais ajouter une t…" at bounding box center [240, 237] width 371 height 10
type textarea "c"
type textarea "Ce n'est pas assez agressif, c'est trop chill"
click at [417, 251] on img "button" at bounding box center [416, 250] width 6 height 6
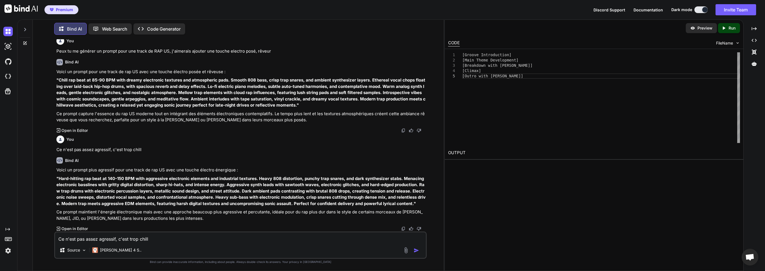
scroll to position [1304, 0]
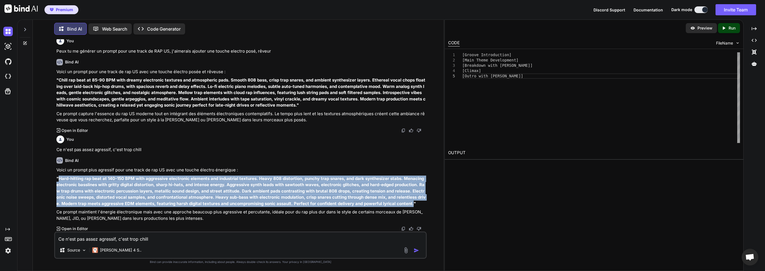
drag, startPoint x: 59, startPoint y: 179, endPoint x: 403, endPoint y: 204, distance: 345.2
click at [403, 204] on strong ""Hard-hitting rap beat at 140-150 BPM with aggressive electronic elements and i…" at bounding box center [240, 191] width 369 height 30
copy strong "Hard-hitting rap beat at 140-150 BPM with aggressive electronic elements and in…"
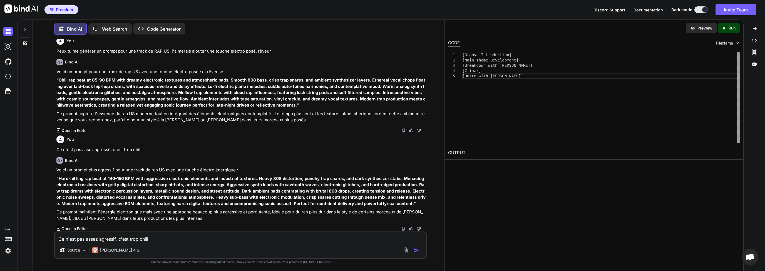
click at [101, 239] on textarea "Ce n'est pas assez agressif, c'est trop chill" at bounding box center [240, 237] width 371 height 10
type textarea "Il me faudrait mainten"
click at [413, 247] on button "button" at bounding box center [417, 250] width 8 height 6
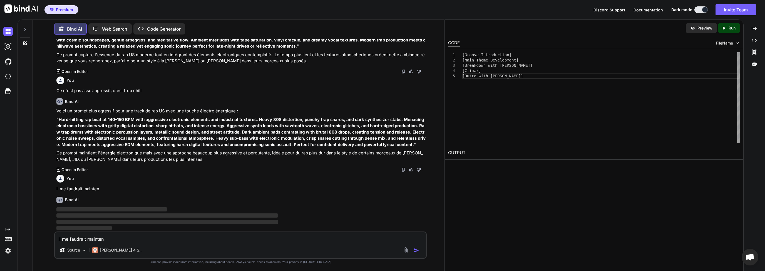
scroll to position [1362, 0]
click at [101, 239] on textarea "Il me faudrait mainten" at bounding box center [240, 237] width 371 height 10
click at [137, 238] on textarea "Il me faudrait mainten" at bounding box center [240, 237] width 371 height 10
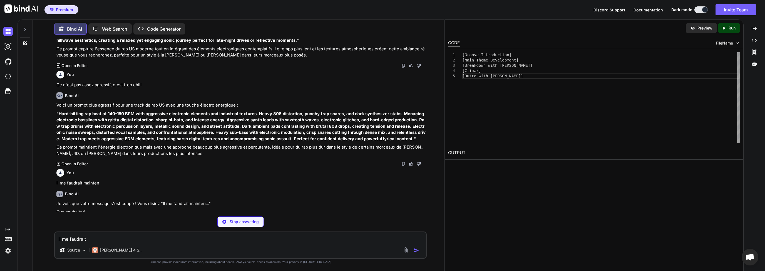
click at [247, 224] on p "Stop answering" at bounding box center [243, 222] width 29 height 6
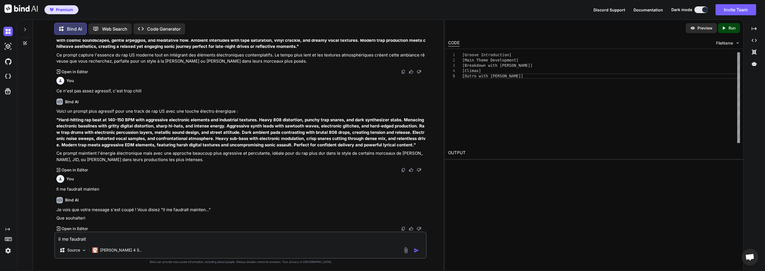
drag, startPoint x: 68, startPoint y: 237, endPoint x: 102, endPoint y: 237, distance: 33.6
click at [68, 237] on textarea "il me faudrait" at bounding box center [240, 237] width 371 height 10
type textarea "il me faudrait un prompt RnB mais avec une touche electro ."
click at [417, 250] on img "button" at bounding box center [416, 250] width 6 height 6
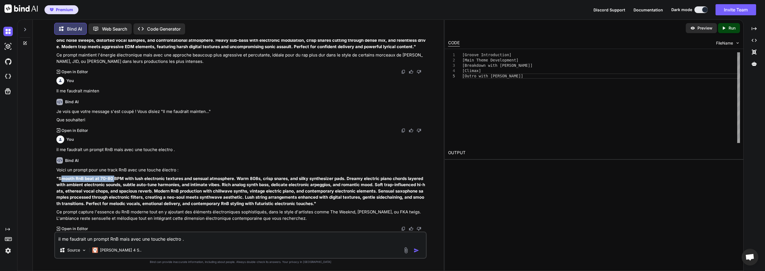
scroll to position [1460, 0]
drag, startPoint x: 60, startPoint y: 174, endPoint x: 116, endPoint y: 177, distance: 55.9
click at [116, 177] on strong ""Smooth RnB beat at 70-80 BPM with lush electronic textures and sensual atmosph…" at bounding box center [240, 191] width 368 height 30
click at [103, 181] on strong ""Smooth RnB beat at 70-80 BPM with lush electronic textures and sensual atmosph…" at bounding box center [240, 191] width 368 height 30
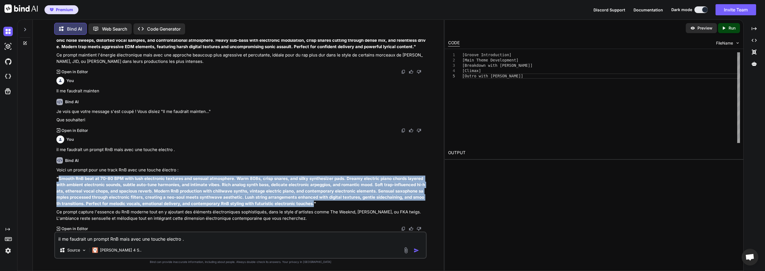
drag, startPoint x: 59, startPoint y: 178, endPoint x: 304, endPoint y: 204, distance: 246.4
click at [304, 204] on strong ""Smooth RnB beat at 70-80 BPM with lush electronic textures and sensual atmosph…" at bounding box center [240, 191] width 368 height 30
copy strong "Smooth RnB beat at 70-80 BPM with lush electronic textures and sensual atmosphe…"
